Goal: Task Accomplishment & Management: Manage account settings

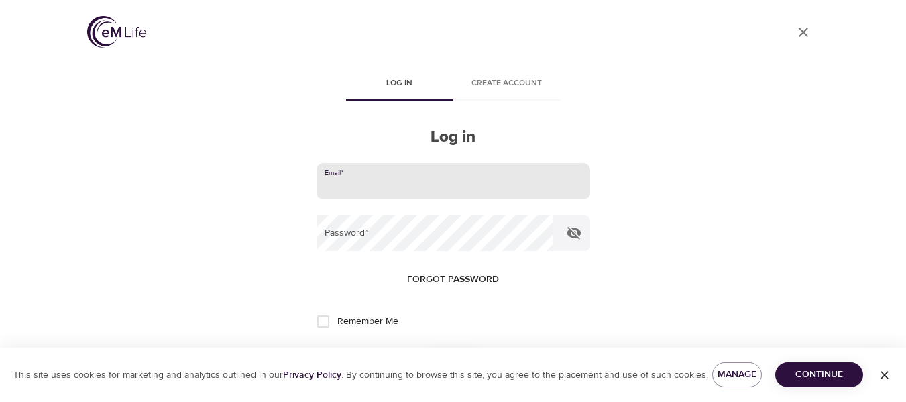
click at [365, 176] on input "email" at bounding box center [454, 181] width 274 height 36
type input "[EMAIL_ADDRESS][PERSON_NAME][DOMAIN_NAME]"
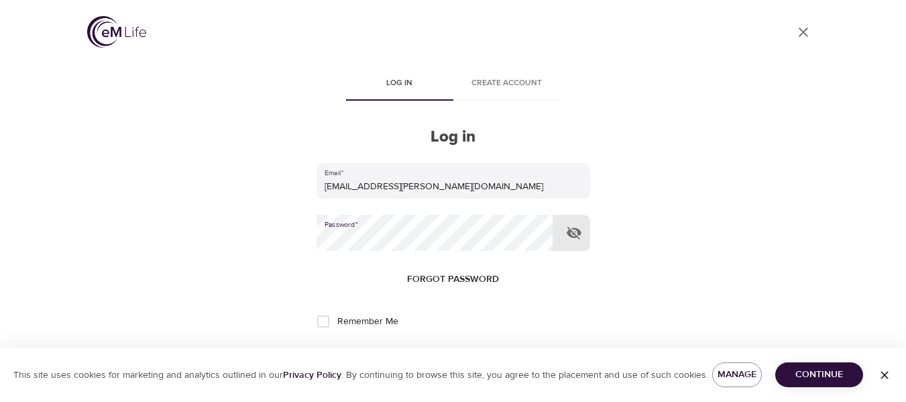
click at [421, 351] on button "Log in" at bounding box center [454, 365] width 66 height 28
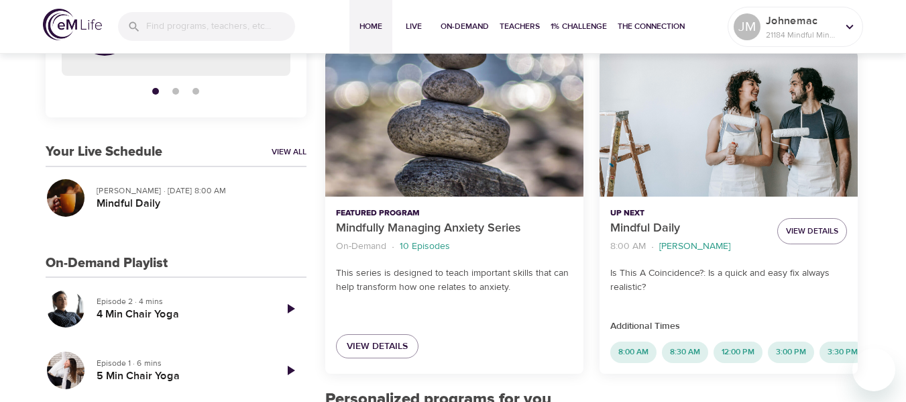
scroll to position [268, 0]
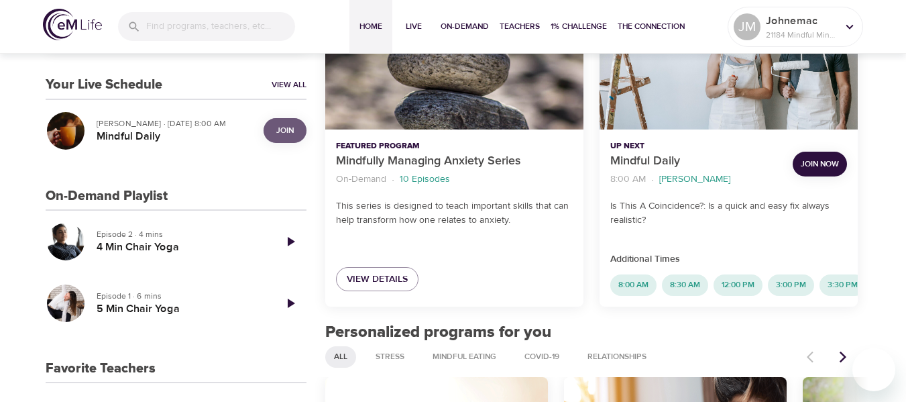
click at [295, 133] on span "Join" at bounding box center [285, 130] width 27 height 14
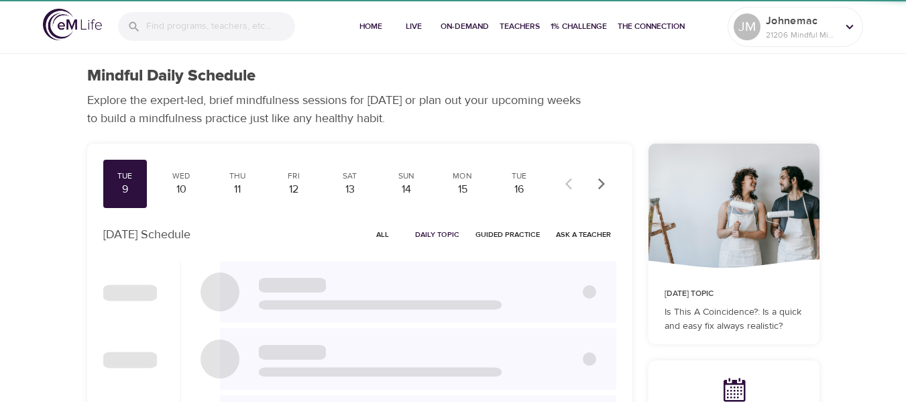
checkbox input "true"
